Goal: Information Seeking & Learning: Learn about a topic

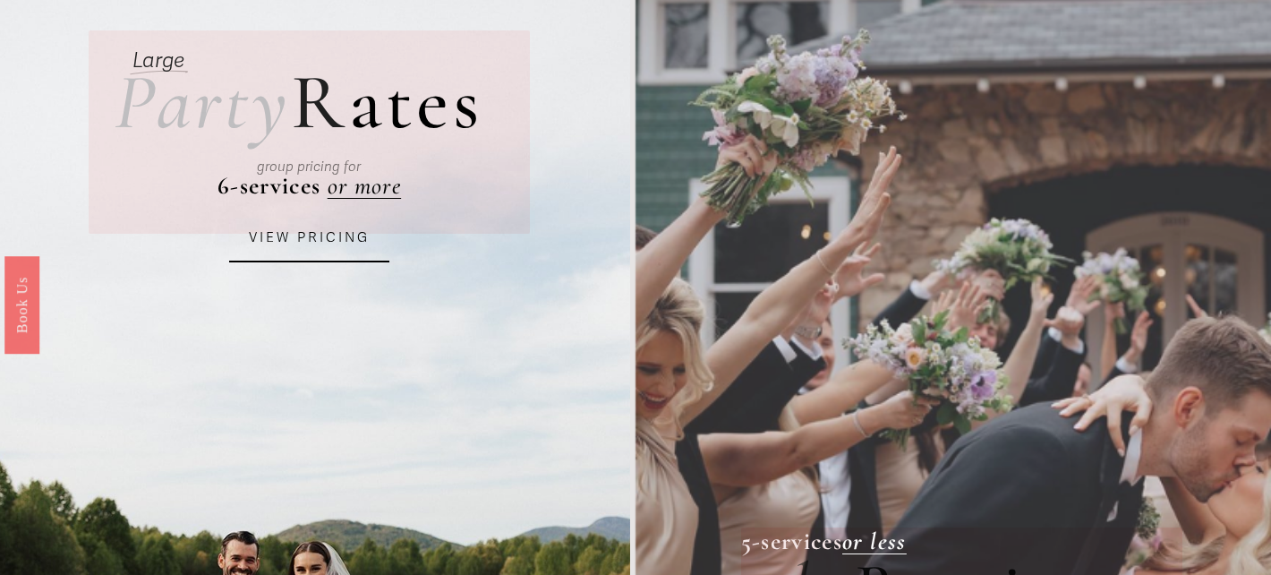
scroll to position [29, 0]
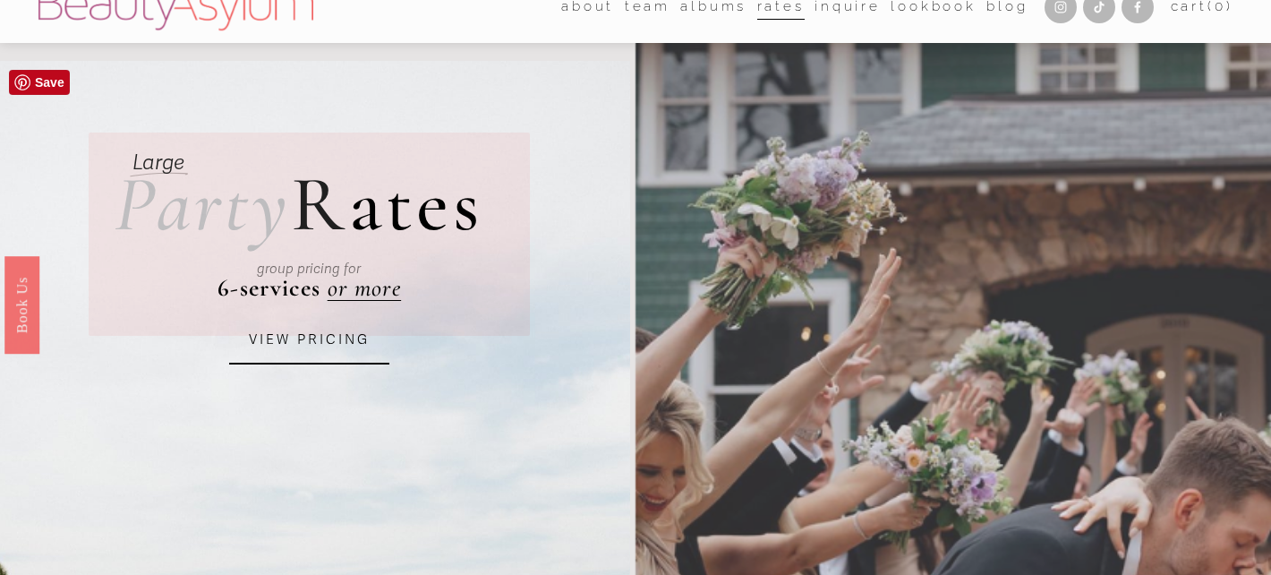
click at [333, 347] on link "VIEW PRICING" at bounding box center [309, 340] width 161 height 48
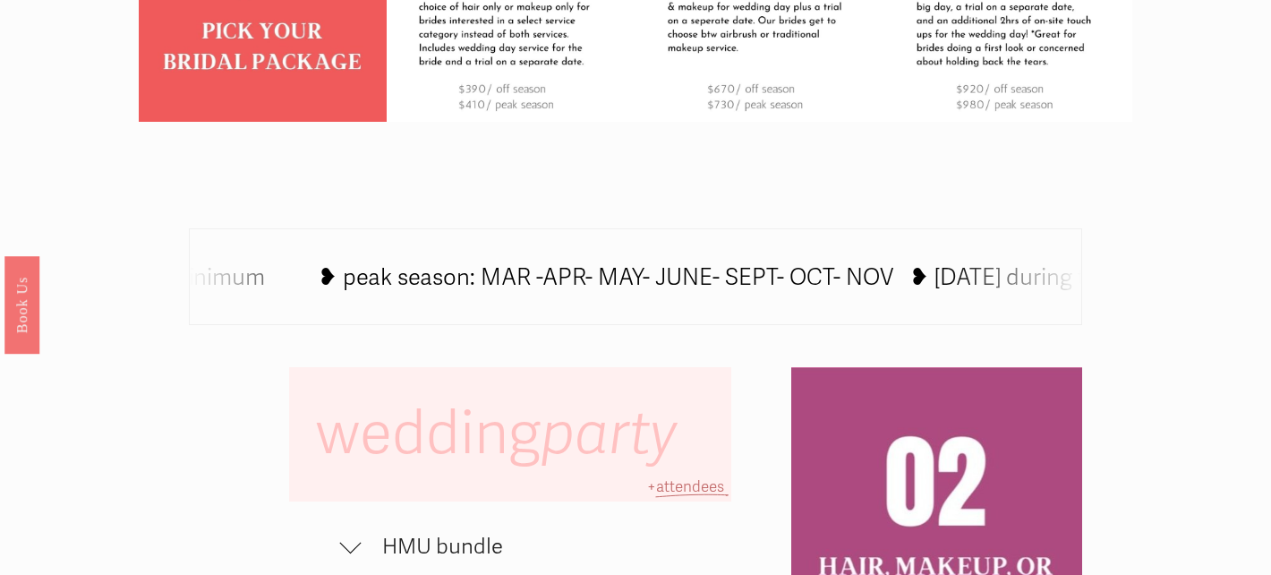
scroll to position [1097, 0]
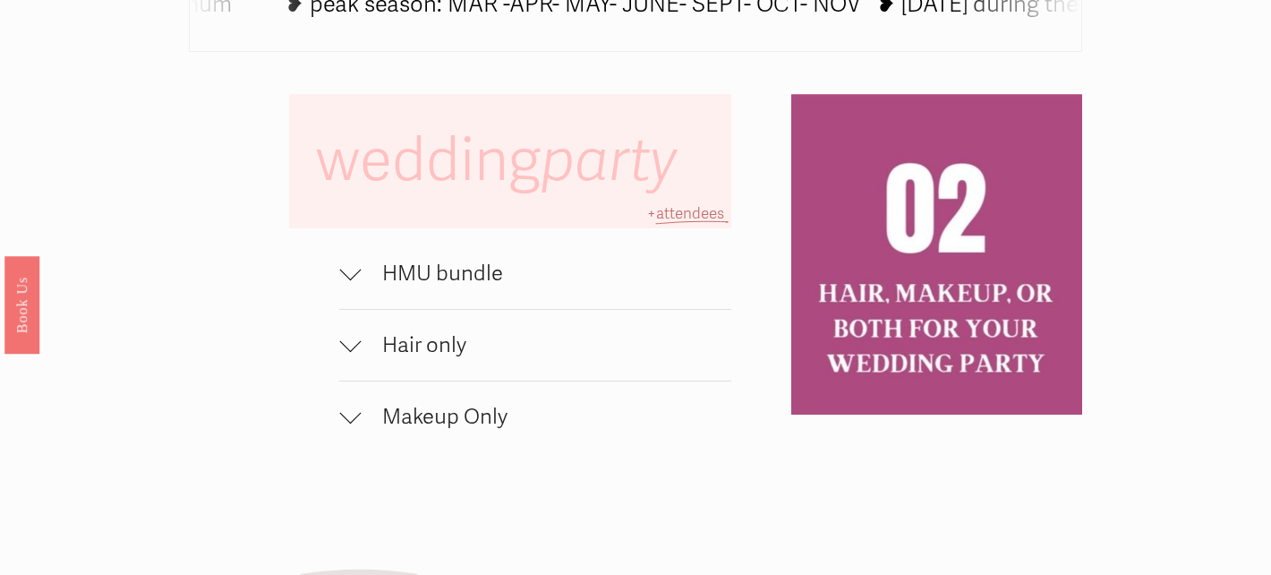
click at [357, 276] on div at bounding box center [349, 272] width 21 height 21
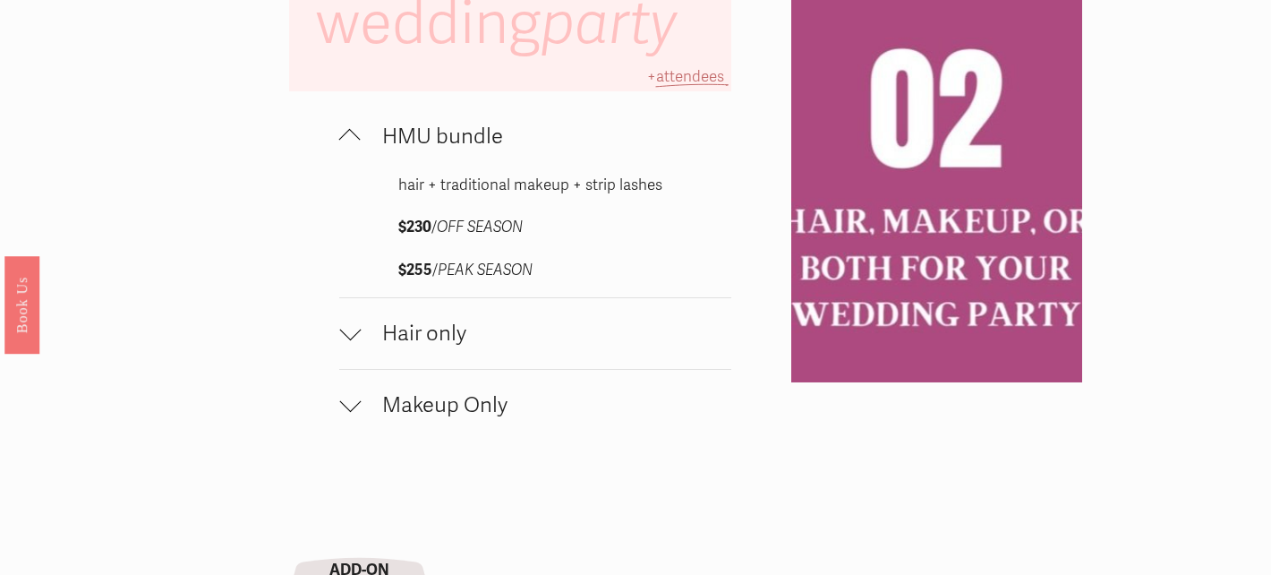
scroll to position [1236, 0]
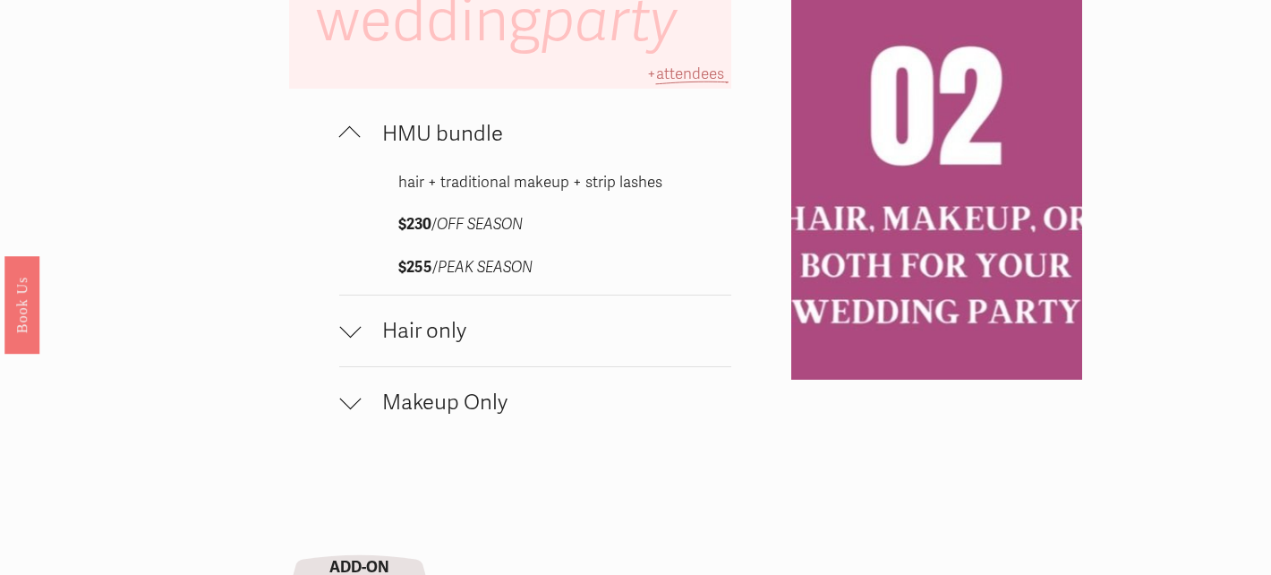
click at [361, 334] on span "Hair only" at bounding box center [546, 331] width 371 height 26
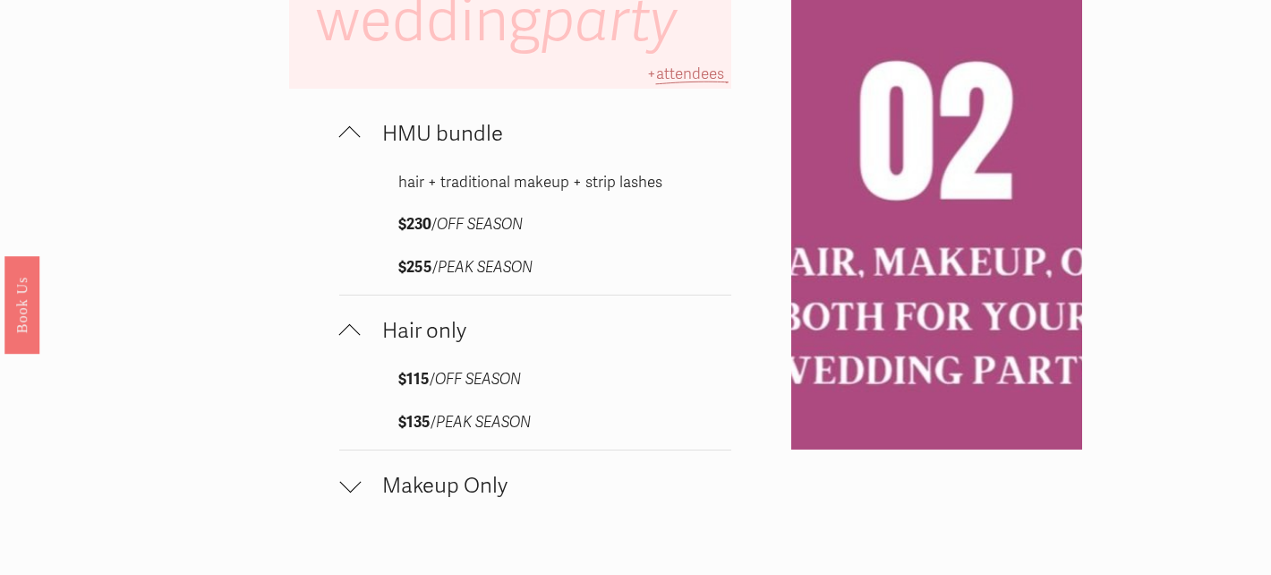
click at [361, 487] on span "Makeup Only" at bounding box center [546, 486] width 371 height 26
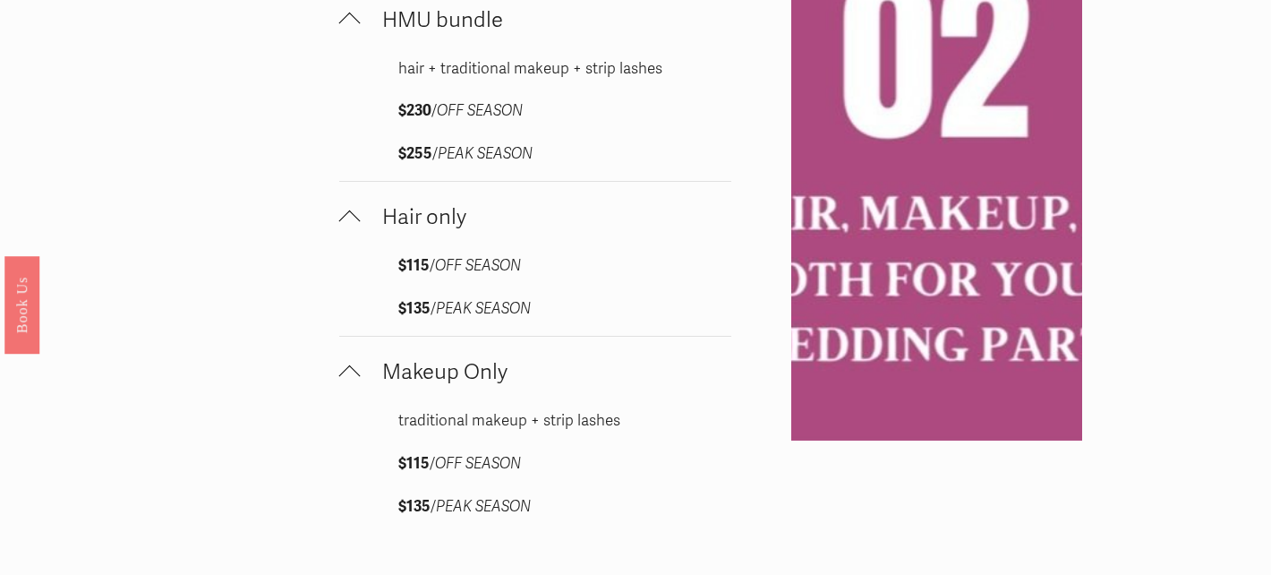
scroll to position [1343, 0]
